Goal: Task Accomplishment & Management: Complete application form

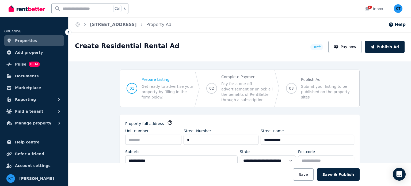
select select "***"
select select "**********"
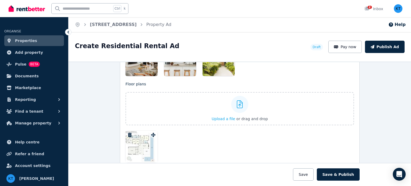
scroll to position [838, 0]
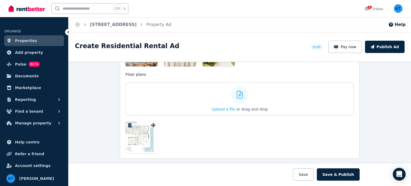
click at [141, 128] on div at bounding box center [142, 137] width 32 height 32
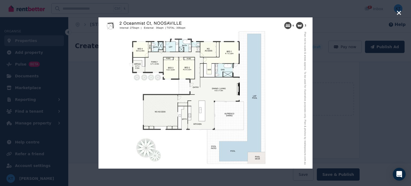
click at [401, 12] on icon "button" at bounding box center [399, 13] width 5 height 6
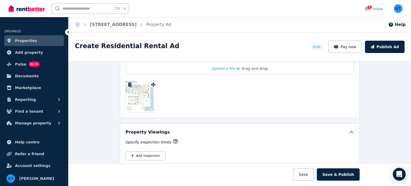
scroll to position [945, 0]
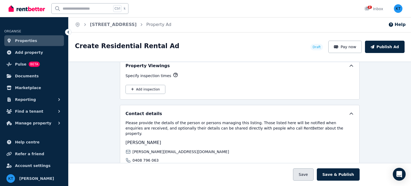
click at [311, 176] on button "Save" at bounding box center [303, 174] width 20 height 12
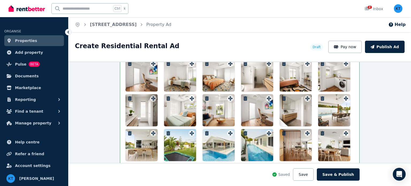
scroll to position [757, 0]
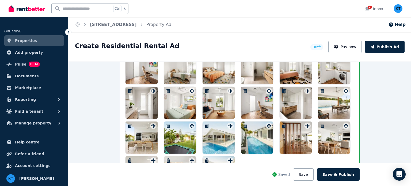
drag, startPoint x: 219, startPoint y: 136, endPoint x: 121, endPoint y: 69, distance: 118.6
click at [121, 69] on div "Listing Photos Photos Upload a file or drag and drop Uploaded " 2 Oceanmist 09.…" at bounding box center [240, 134] width 240 height 294
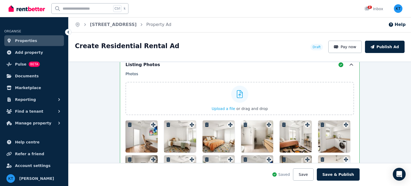
scroll to position [650, 0]
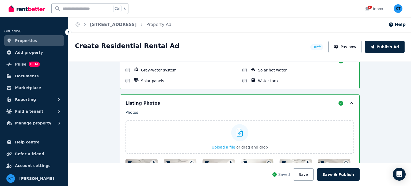
click at [350, 101] on icon at bounding box center [351, 103] width 5 height 5
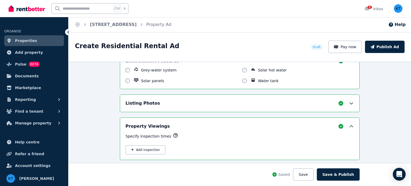
click at [350, 101] on icon at bounding box center [351, 103] width 5 height 5
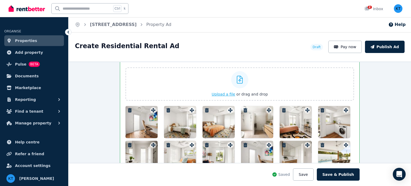
scroll to position [704, 0]
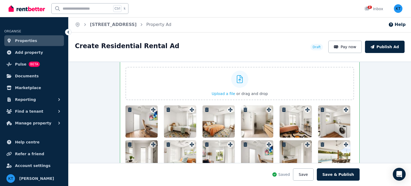
drag, startPoint x: 138, startPoint y: 120, endPoint x: 166, endPoint y: 123, distance: 27.8
click at [166, 123] on div at bounding box center [240, 174] width 229 height 137
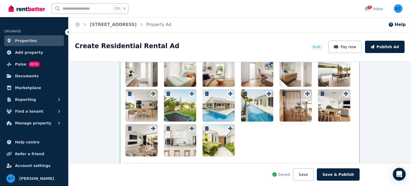
scroll to position [736, 0]
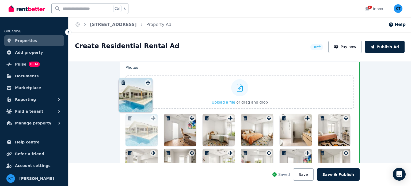
drag, startPoint x: 228, startPoint y: 145, endPoint x: 147, endPoint y: 79, distance: 104.8
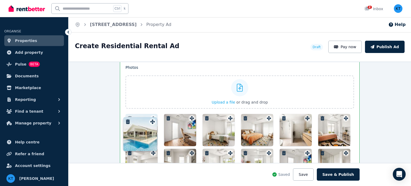
click at [147, 79] on div "Photos Upload a file or drag and drop To pick up a draggable item, press the sp…" at bounding box center [240, 158] width 229 height 186
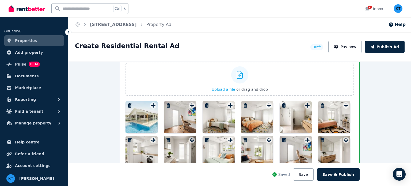
scroll to position [716, 0]
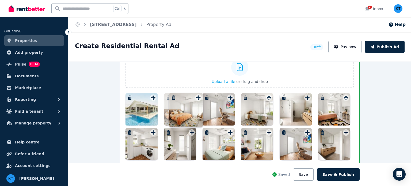
drag, startPoint x: 267, startPoint y: 95, endPoint x: 198, endPoint y: 93, distance: 69.1
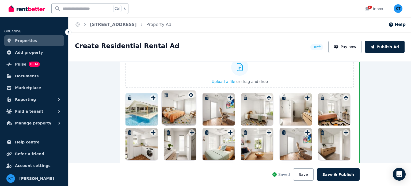
click at [198, 93] on div "Photos Upload a file or drag and drop To pick up a draggable item, press the sp…" at bounding box center [240, 137] width 229 height 186
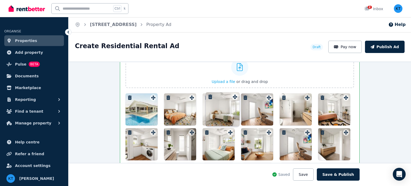
drag, startPoint x: 268, startPoint y: 96, endPoint x: 236, endPoint y: 93, distance: 32.5
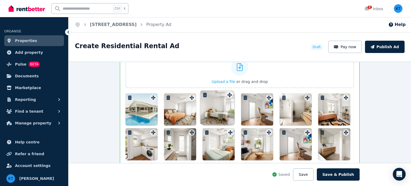
click at [236, 93] on div "Photos Upload a file or drag and drop To pick up a draggable item, press the sp…" at bounding box center [240, 137] width 229 height 186
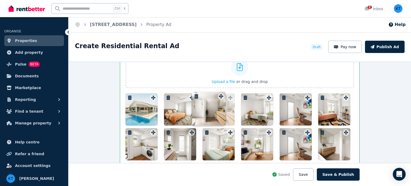
drag, startPoint x: 306, startPoint y: 95, endPoint x: 221, endPoint y: 92, distance: 85.0
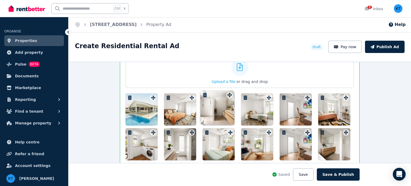
click at [221, 92] on div "Photos Upload a file or drag and drop To pick up a draggable item, press the sp…" at bounding box center [240, 137] width 229 height 186
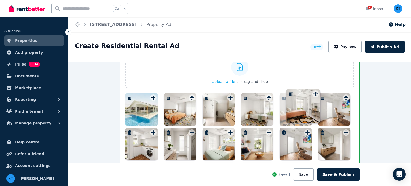
drag, startPoint x: 345, startPoint y: 95, endPoint x: 314, endPoint y: 89, distance: 30.8
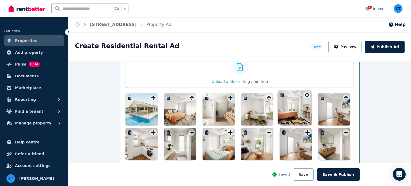
click at [314, 89] on div "Photos Upload a file or drag and drop To pick up a draggable item, press the sp…" at bounding box center [240, 137] width 229 height 186
click at [323, 97] on icon "button" at bounding box center [322, 98] width 5 height 4
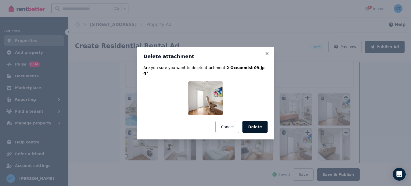
click at [264, 125] on button "Delete" at bounding box center [255, 127] width 25 height 12
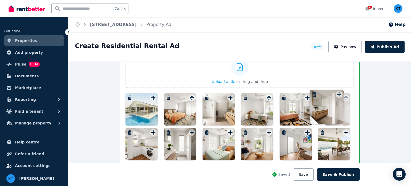
drag, startPoint x: 305, startPoint y: 130, endPoint x: 339, endPoint y: 90, distance: 51.9
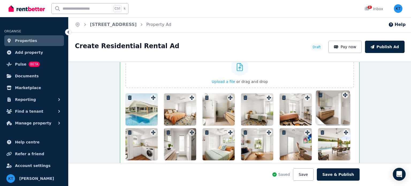
click at [339, 90] on div "Photos Upload a file or drag and drop To pick up a draggable item, press the sp…" at bounding box center [240, 137] width 229 height 186
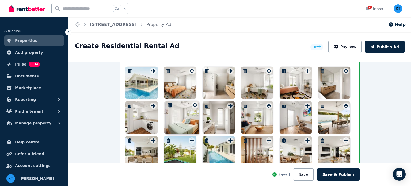
drag, startPoint x: 228, startPoint y: 103, endPoint x: 194, endPoint y: 101, distance: 34.1
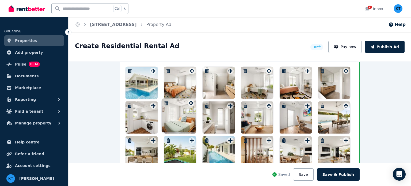
click at [194, 101] on div "Photos Upload a file or drag and drop To pick up a draggable item, press the sp…" at bounding box center [240, 110] width 229 height 186
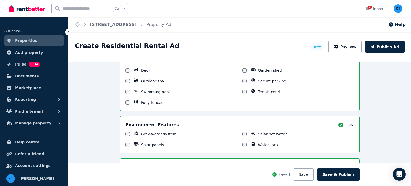
scroll to position [589, 0]
